Goal: Task Accomplishment & Management: Use online tool/utility

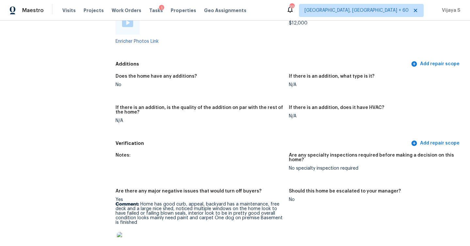
scroll to position [1603, 0]
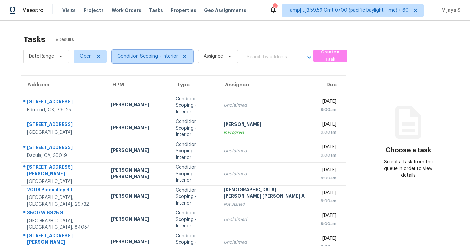
click at [161, 56] on span "Condition Scoping - Interior" at bounding box center [147, 56] width 60 height 7
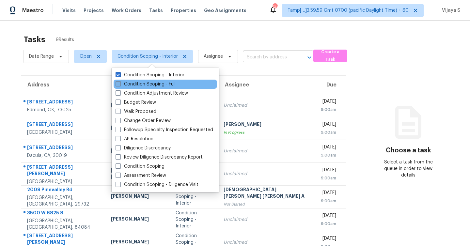
click at [117, 84] on span at bounding box center [117, 83] width 5 height 5
click at [117, 84] on input "Condition Scoping - Full" at bounding box center [117, 83] width 4 height 4
checkbox input "true"
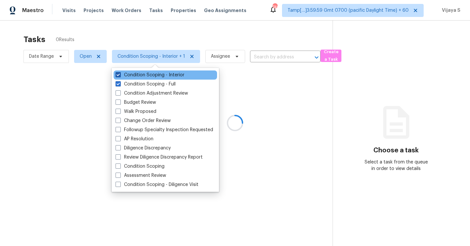
click at [119, 75] on span at bounding box center [117, 74] width 5 height 5
click at [119, 75] on input "Condition Scoping - Interior" at bounding box center [117, 74] width 4 height 4
checkbox input "false"
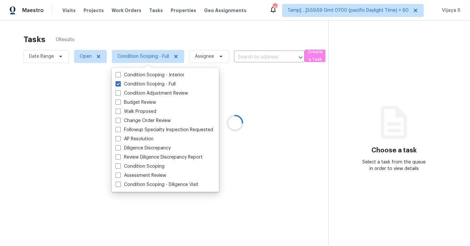
click at [222, 30] on div at bounding box center [235, 123] width 470 height 246
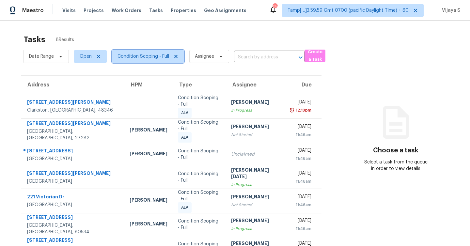
click at [147, 58] on span "Condition Scoping - Full" at bounding box center [143, 56] width 52 height 7
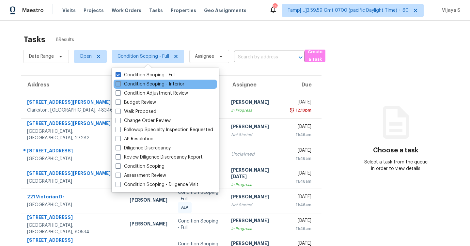
click at [116, 84] on span at bounding box center [117, 83] width 5 height 5
click at [116, 84] on input "Condition Scoping - Interior" at bounding box center [117, 83] width 4 height 4
checkbox input "true"
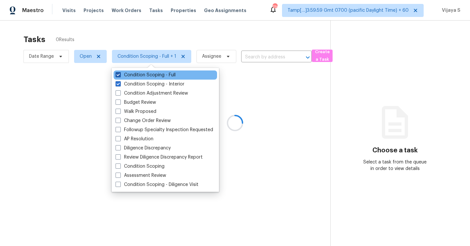
click at [118, 76] on span at bounding box center [117, 74] width 5 height 5
click at [118, 76] on input "Condition Scoping - Full" at bounding box center [117, 74] width 4 height 4
checkbox input "false"
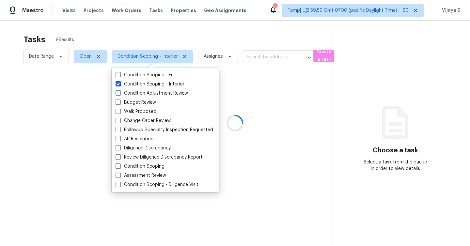
click at [160, 32] on div at bounding box center [235, 123] width 470 height 246
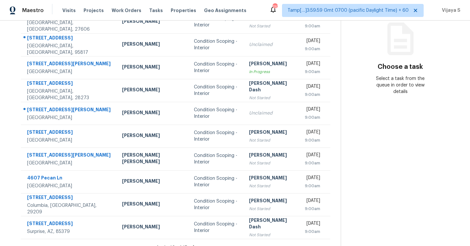
scroll to position [94, 0]
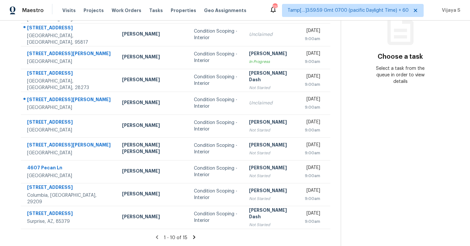
click at [193, 236] on icon at bounding box center [194, 237] width 2 height 4
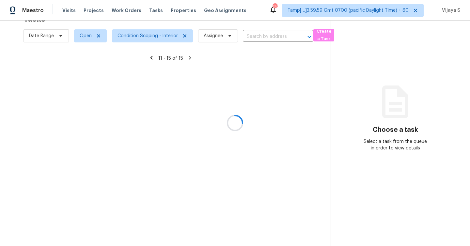
scroll to position [21, 0]
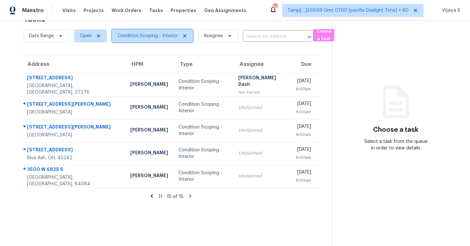
click at [126, 40] on span "Condition Scoping - Interior" at bounding box center [152, 35] width 81 height 13
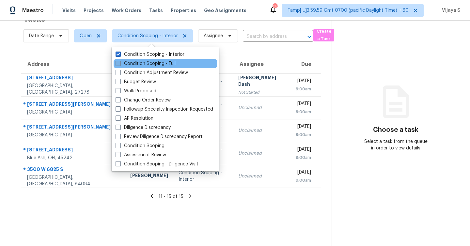
click at [117, 66] on label "Condition Scoping - Full" at bounding box center [145, 63] width 60 height 7
click at [117, 65] on input "Condition Scoping - Full" at bounding box center [117, 62] width 4 height 4
checkbox input "true"
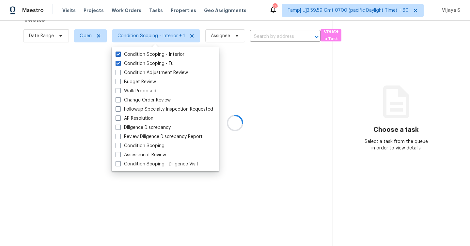
click at [235, 56] on div at bounding box center [235, 123] width 470 height 246
